Goal: Find specific page/section: Find specific page/section

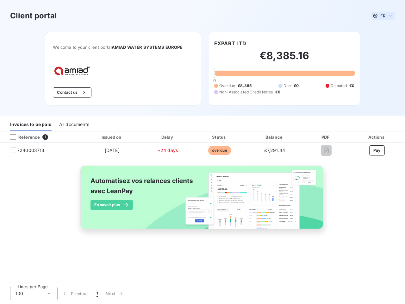
click at [383, 16] on span "FR" at bounding box center [382, 15] width 5 height 5
click at [71, 92] on button "Contact us" at bounding box center [72, 92] width 38 height 10
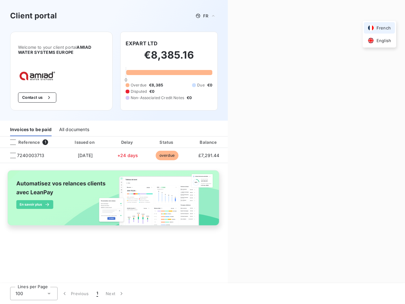
click at [230, 43] on div "Contact us Fill out the form below, and a member of our team will get back to y…" at bounding box center [316, 152] width 177 height 304
click at [31, 124] on div "Invoices to be paid" at bounding box center [30, 129] width 41 height 13
click at [74, 124] on div "All documents" at bounding box center [74, 129] width 30 height 13
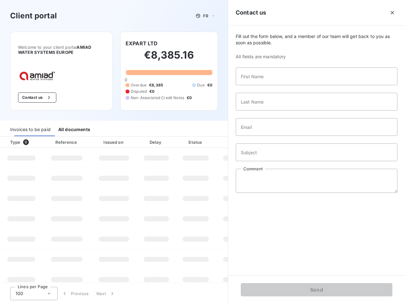
click at [41, 137] on th "Type 0" at bounding box center [21, 141] width 43 height 11
click at [13, 137] on th "Type 0" at bounding box center [21, 141] width 43 height 11
click at [112, 137] on th "Issued on" at bounding box center [114, 141] width 46 height 11
